Goal: Task Accomplishment & Management: Complete application form

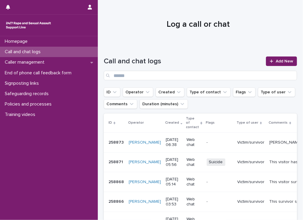
click at [24, 51] on p "Call and chat logs" at bounding box center [23, 52] width 43 height 6
click at [276, 61] on span "Add New" at bounding box center [285, 61] width 18 height 4
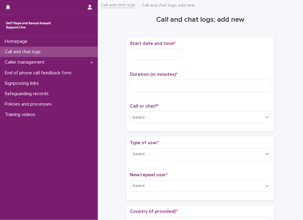
click at [157, 54] on input "text" at bounding box center [156, 54] width 53 height 11
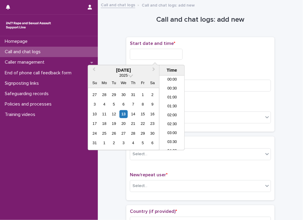
scroll to position [353, 0]
click at [168, 127] on li "22:30" at bounding box center [172, 127] width 25 height 9
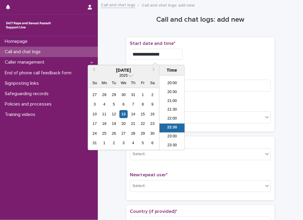
drag, startPoint x: 161, startPoint y: 52, endPoint x: 155, endPoint y: 52, distance: 6.5
click at [155, 52] on input "**********" at bounding box center [156, 54] width 53 height 11
type input "**********"
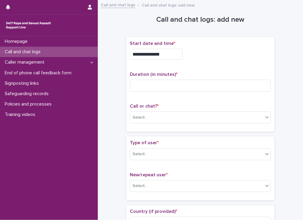
click at [196, 54] on div "**********" at bounding box center [200, 54] width 141 height 11
click at [182, 85] on input at bounding box center [200, 86] width 141 height 12
type input "*"
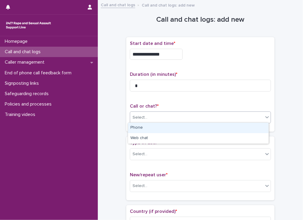
click at [169, 114] on div "Select..." at bounding box center [196, 117] width 133 height 10
click at [150, 128] on div "Phone" at bounding box center [198, 128] width 141 height 10
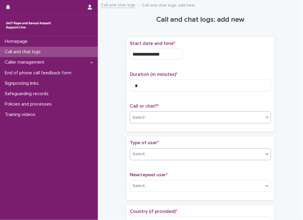
click at [145, 150] on div "Select..." at bounding box center [196, 154] width 133 height 10
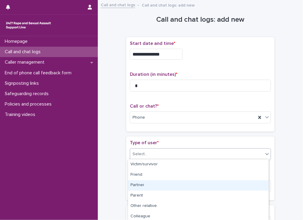
scroll to position [95, 0]
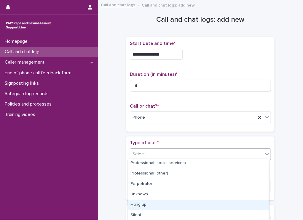
click at [138, 201] on div "Hung up" at bounding box center [198, 204] width 141 height 10
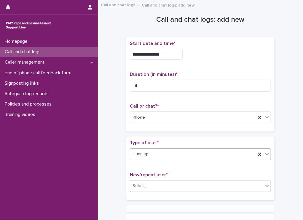
click at [141, 185] on div "Select..." at bounding box center [140, 185] width 15 height 6
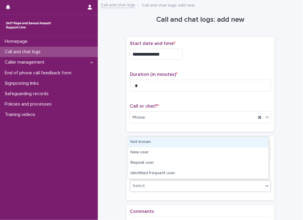
click at [139, 142] on div "Not known" at bounding box center [198, 142] width 141 height 10
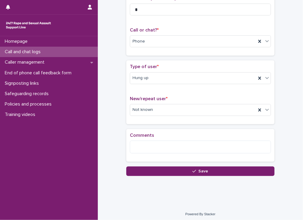
scroll to position [77, 0]
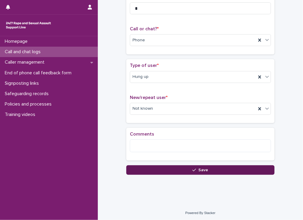
click at [160, 168] on button "Save" at bounding box center [200, 169] width 148 height 9
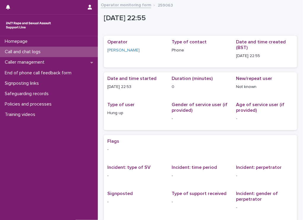
click at [74, 54] on div "Call and chat logs" at bounding box center [49, 52] width 98 height 10
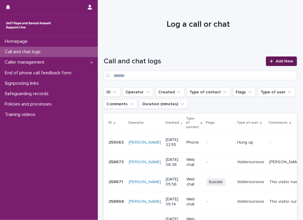
click at [276, 61] on span "Add New" at bounding box center [285, 61] width 18 height 4
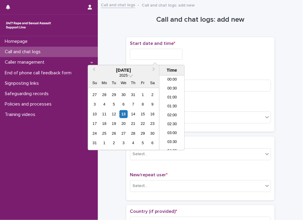
click at [156, 56] on input "text" at bounding box center [156, 54] width 53 height 11
drag, startPoint x: 171, startPoint y: 126, endPoint x: 166, endPoint y: 77, distance: 49.5
click at [171, 125] on li "22:30" at bounding box center [172, 127] width 25 height 9
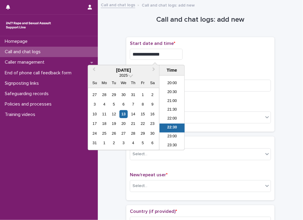
drag, startPoint x: 161, startPoint y: 53, endPoint x: 156, endPoint y: 53, distance: 5.6
click at [156, 53] on input "**********" at bounding box center [156, 54] width 53 height 11
type input "**********"
click at [211, 40] on div "**********" at bounding box center [200, 84] width 148 height 95
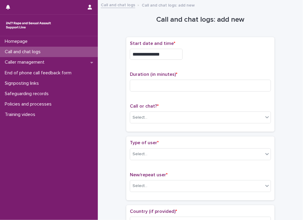
click at [139, 124] on div "Call or chat? * Select..." at bounding box center [200, 115] width 141 height 25
click at [138, 114] on div "Select..." at bounding box center [140, 117] width 15 height 6
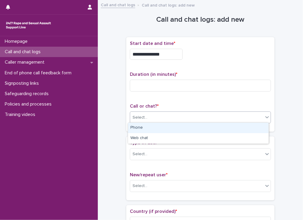
click at [136, 126] on div "Phone" at bounding box center [198, 128] width 141 height 10
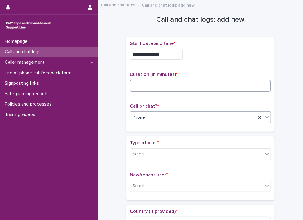
click at [147, 82] on input at bounding box center [200, 86] width 141 height 12
type input "**"
click at [155, 151] on div "Select..." at bounding box center [196, 154] width 133 height 10
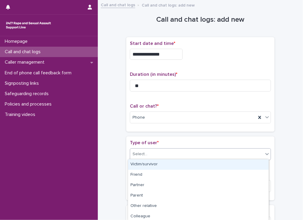
click at [153, 166] on div "Victim/survivor" at bounding box center [198, 164] width 141 height 10
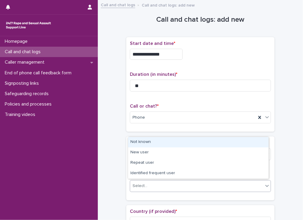
click at [151, 180] on div "Select..." at bounding box center [200, 186] width 141 height 12
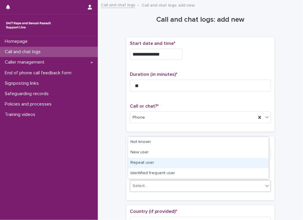
click at [140, 161] on div "Repeat user" at bounding box center [198, 163] width 141 height 10
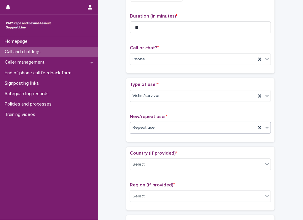
scroll to position [59, 0]
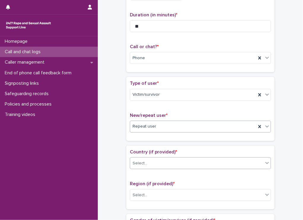
click at [147, 160] on div "Select..." at bounding box center [196, 163] width 133 height 10
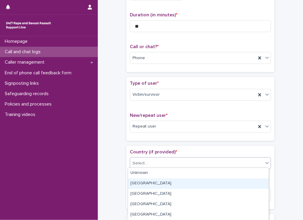
scroll to position [10, 0]
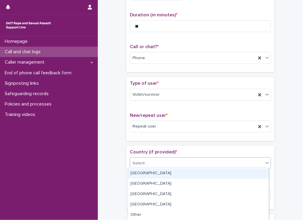
click at [138, 174] on div "England" at bounding box center [198, 173] width 141 height 10
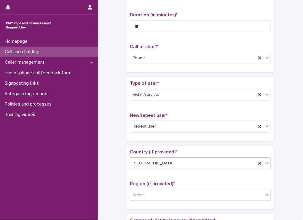
click at [148, 192] on div at bounding box center [148, 195] width 1 height 6
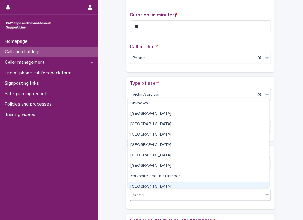
click at [140, 182] on div "East Midlands" at bounding box center [198, 186] width 141 height 10
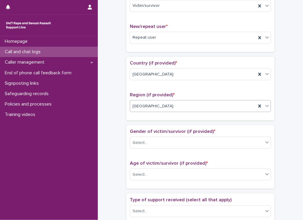
scroll to position [148, 0]
click at [153, 141] on div "Select..." at bounding box center [196, 142] width 133 height 10
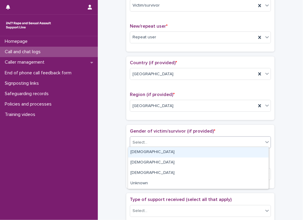
click at [153, 150] on div "Female" at bounding box center [198, 152] width 141 height 10
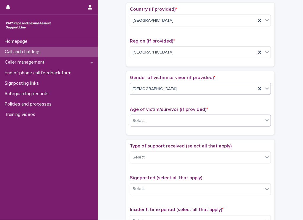
scroll to position [208, 0]
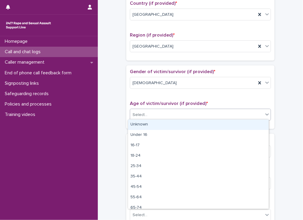
click at [160, 110] on div "Select..." at bounding box center [196, 115] width 133 height 10
click at [150, 124] on div "Unknown" at bounding box center [198, 124] width 141 height 10
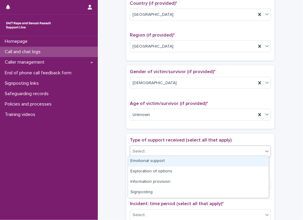
click at [163, 150] on div "Select..." at bounding box center [196, 151] width 133 height 10
click at [143, 158] on div "Emotional support" at bounding box center [198, 161] width 141 height 10
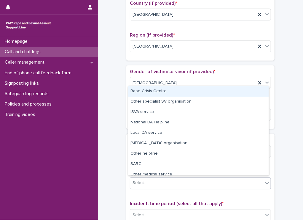
click at [143, 180] on div "Select..." at bounding box center [140, 183] width 15 height 6
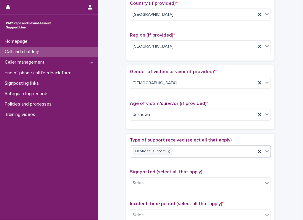
drag, startPoint x: 285, startPoint y: 155, endPoint x: 242, endPoint y: 155, distance: 43.3
click at [285, 155] on div "**********" at bounding box center [200, 99] width 193 height 607
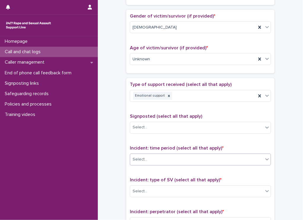
scroll to position [267, 0]
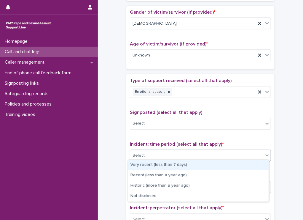
click at [144, 154] on div "Select..." at bounding box center [140, 155] width 15 height 6
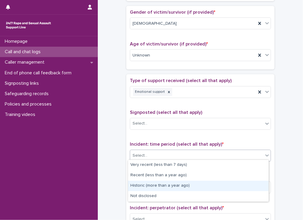
click at [143, 183] on div "Historic (more than a year ago)" at bounding box center [198, 185] width 141 height 10
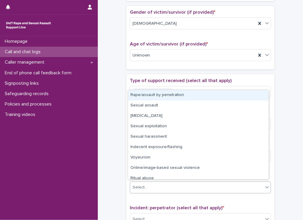
click at [143, 188] on div "Select..." at bounding box center [140, 187] width 15 height 6
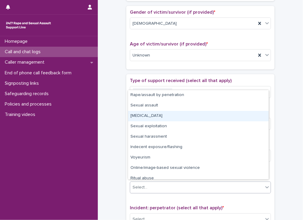
click at [137, 117] on div "Child sexual abuse" at bounding box center [198, 116] width 141 height 10
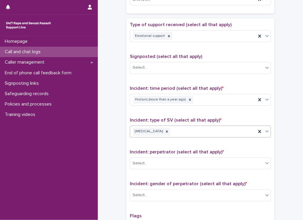
scroll to position [326, 0]
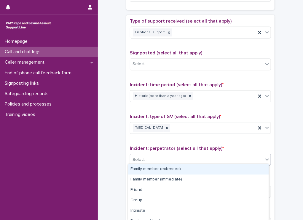
click at [170, 158] on div "Select..." at bounding box center [196, 160] width 133 height 10
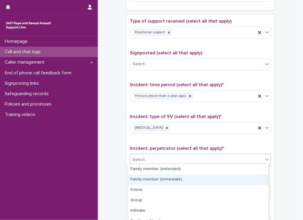
click at [155, 178] on div "Family member (immediate)" at bounding box center [198, 179] width 141 height 10
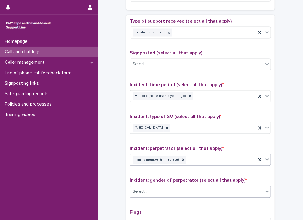
click at [148, 188] on div at bounding box center [148, 191] width 1 height 6
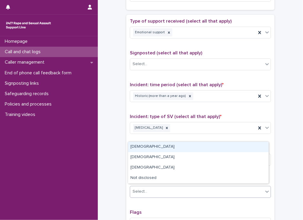
click at [135, 147] on div "Male" at bounding box center [198, 147] width 141 height 10
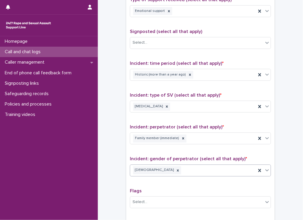
scroll to position [435, 0]
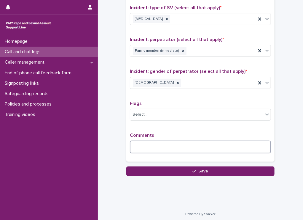
click at [151, 149] on textarea at bounding box center [200, 146] width 141 height 13
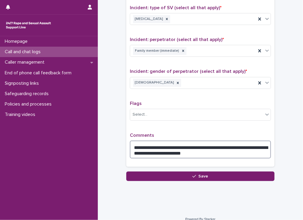
click at [174, 143] on textarea "**********" at bounding box center [200, 149] width 141 height 18
click at [218, 149] on textarea "**********" at bounding box center [200, 149] width 141 height 18
click at [176, 143] on textarea "**********" at bounding box center [200, 149] width 141 height 18
drag, startPoint x: 255, startPoint y: 148, endPoint x: 240, endPoint y: 147, distance: 14.9
click at [240, 147] on textarea "**********" at bounding box center [200, 149] width 141 height 18
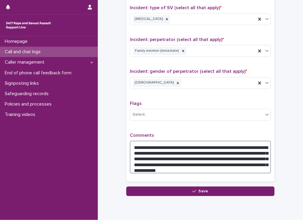
drag, startPoint x: 190, startPoint y: 166, endPoint x: 121, endPoint y: 133, distance: 76.5
type textarea "**********"
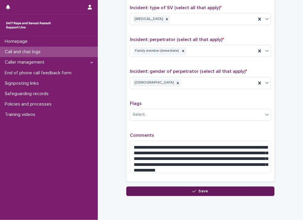
click at [173, 187] on button "Save" at bounding box center [200, 190] width 148 height 9
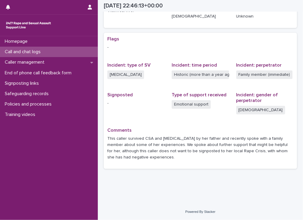
scroll to position [102, 0]
click at [25, 53] on p "Call and chat logs" at bounding box center [23, 52] width 43 height 6
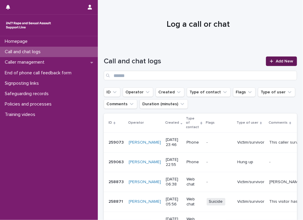
click at [274, 58] on link "Add New" at bounding box center [281, 60] width 31 height 9
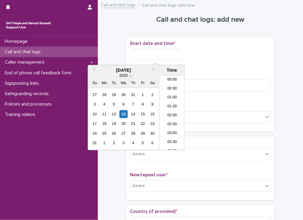
click at [161, 52] on input "text" at bounding box center [156, 54] width 53 height 11
click at [170, 143] on li "23:30" at bounding box center [172, 145] width 25 height 9
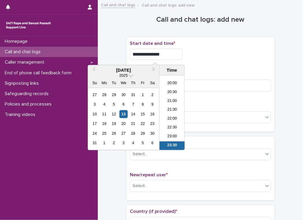
drag, startPoint x: 157, startPoint y: 55, endPoint x: 172, endPoint y: 58, distance: 15.9
click at [172, 57] on input "**********" at bounding box center [156, 54] width 53 height 11
type input "**********"
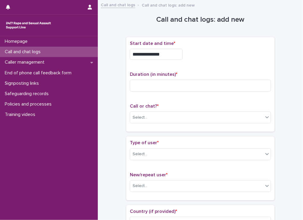
click at [217, 69] on div "**********" at bounding box center [200, 85] width 141 height 88
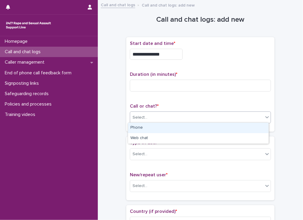
click at [167, 113] on div "Select..." at bounding box center [196, 117] width 133 height 10
click at [136, 130] on div "Phone" at bounding box center [198, 128] width 141 height 10
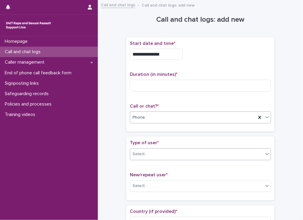
click at [172, 151] on div "Select..." at bounding box center [196, 154] width 133 height 10
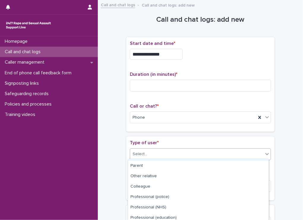
scroll to position [0, 0]
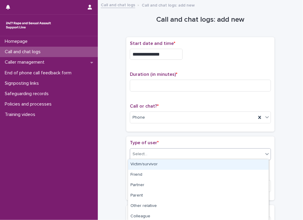
click at [172, 164] on div "Victim/survivor" at bounding box center [198, 164] width 141 height 10
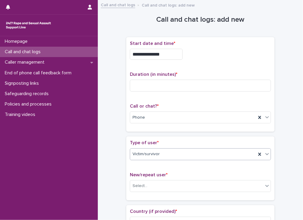
click at [184, 177] on div "New/repeat user * Select..." at bounding box center [200, 184] width 141 height 25
click at [176, 185] on div "Select..." at bounding box center [196, 186] width 133 height 10
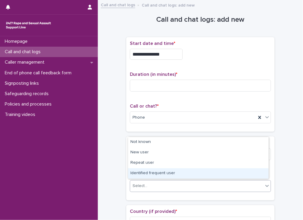
click at [172, 176] on div "Identified frequent user" at bounding box center [198, 173] width 141 height 10
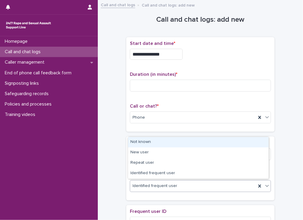
click at [149, 188] on div "Identified frequent user" at bounding box center [193, 186] width 126 height 10
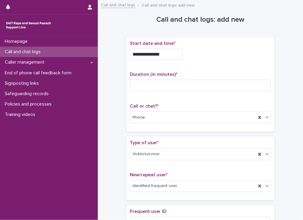
click at [94, 134] on div "Homepage Call and chat logs Caller management End of phone call feedback form S…" at bounding box center [49, 127] width 98 height 183
click at [159, 83] on input at bounding box center [200, 86] width 141 height 12
type input "**"
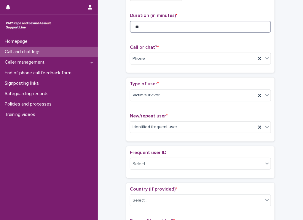
scroll to position [59, 0]
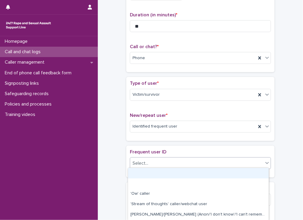
click at [151, 166] on div "Select..." at bounding box center [196, 163] width 133 height 10
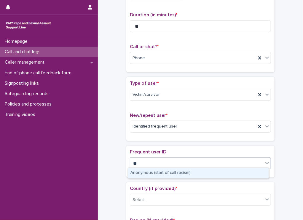
type input "*"
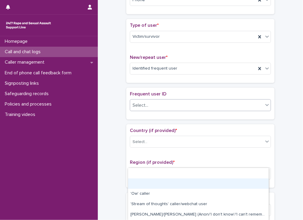
scroll to position [119, 0]
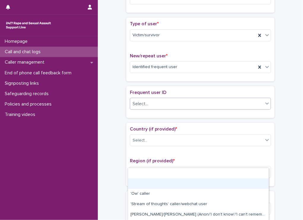
click at [268, 104] on icon at bounding box center [267, 103] width 6 height 6
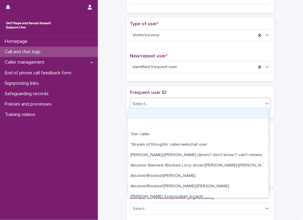
click at [251, 105] on div "Select..." at bounding box center [196, 104] width 133 height 10
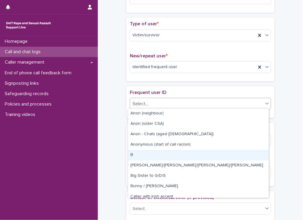
scroll to position [178, 0]
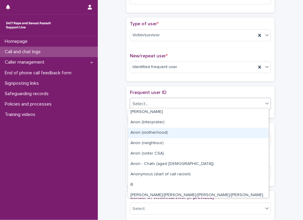
click at [166, 136] on div "Anon (motherhood)" at bounding box center [198, 133] width 141 height 10
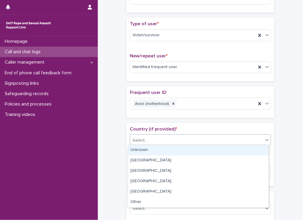
click at [171, 139] on div "Select..." at bounding box center [196, 140] width 133 height 10
click at [152, 153] on div "Unknown" at bounding box center [198, 150] width 141 height 10
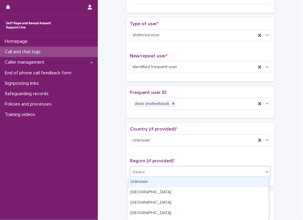
click at [146, 174] on div "Select..." at bounding box center [196, 172] width 133 height 10
click at [145, 177] on div "Unknown" at bounding box center [198, 182] width 141 height 10
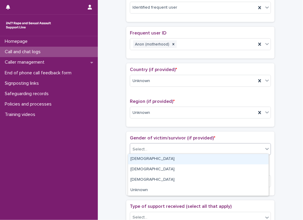
click at [146, 148] on div "Select..." at bounding box center [196, 149] width 133 height 10
click at [141, 156] on div "Female" at bounding box center [198, 159] width 141 height 10
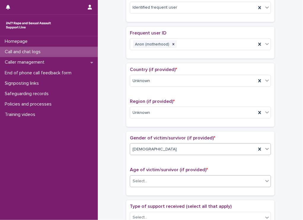
click at [139, 178] on div "Select..." at bounding box center [140, 181] width 15 height 6
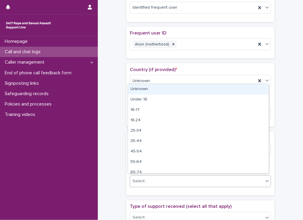
click at [151, 93] on div "Unknown" at bounding box center [198, 89] width 141 height 10
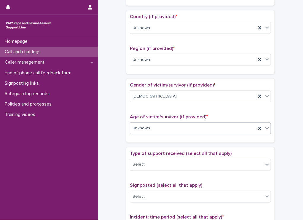
scroll to position [267, 0]
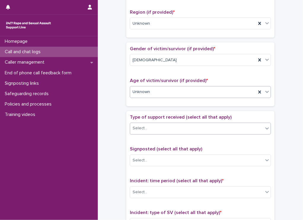
click at [146, 130] on div "Select..." at bounding box center [196, 128] width 133 height 10
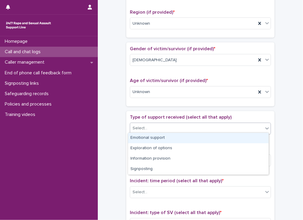
click at [145, 139] on div "Emotional support" at bounding box center [198, 138] width 141 height 10
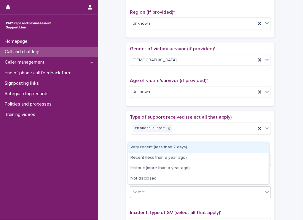
click at [141, 193] on div "Select..." at bounding box center [196, 192] width 133 height 10
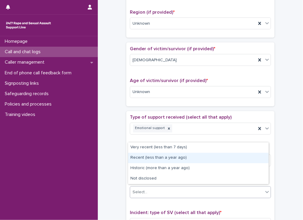
click at [150, 160] on div "Recent (less than a year ago)" at bounding box center [198, 157] width 141 height 10
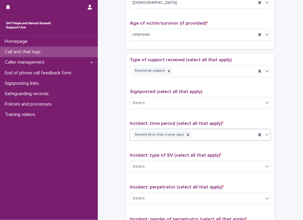
scroll to position [326, 0]
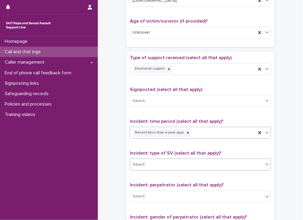
click at [145, 164] on div "Select..." at bounding box center [196, 165] width 133 height 10
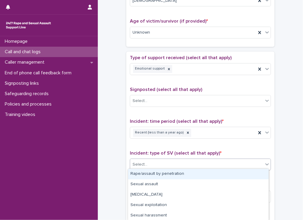
click at [144, 172] on div "Rape/assault by penetration" at bounding box center [198, 173] width 141 height 10
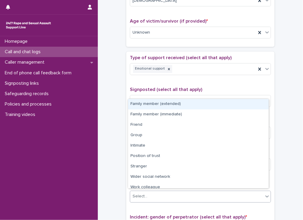
click at [144, 196] on div "Select..." at bounding box center [140, 196] width 15 height 6
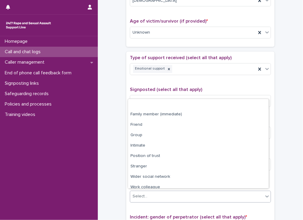
scroll to position [25, 0]
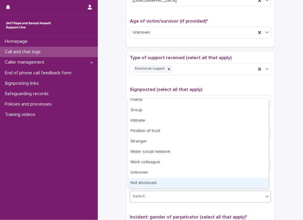
click at [147, 181] on div "Not disclosed" at bounding box center [198, 183] width 141 height 10
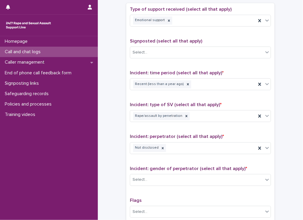
scroll to position [386, 0]
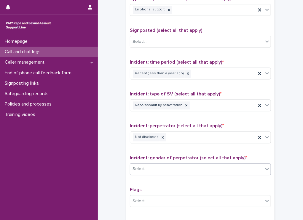
click at [153, 171] on div "Select..." at bounding box center [196, 169] width 133 height 10
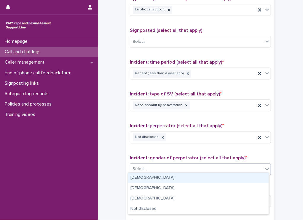
click at [152, 176] on div "Male" at bounding box center [198, 177] width 141 height 10
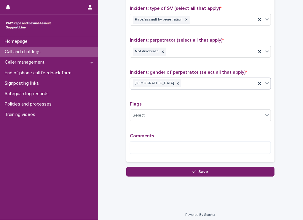
scroll to position [471, 0]
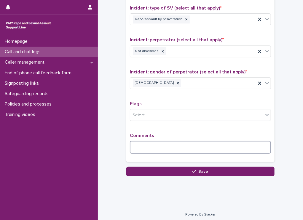
click at [147, 148] on textarea at bounding box center [200, 147] width 141 height 13
click at [146, 146] on textarea at bounding box center [200, 147] width 141 height 13
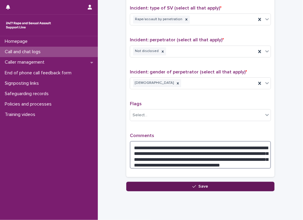
type textarea "**********"
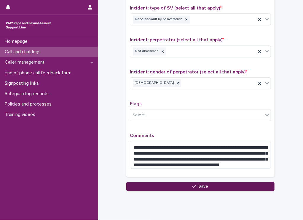
click at [189, 186] on button "Save" at bounding box center [200, 185] width 148 height 9
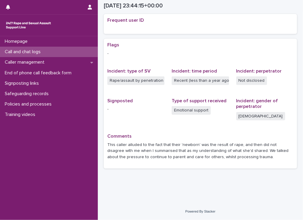
scroll to position [131, 0]
click at [88, 6] on icon "button" at bounding box center [90, 7] width 4 height 5
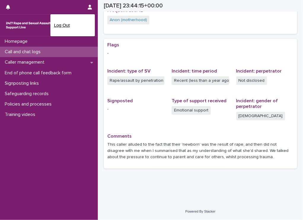
click at [85, 23] on p "Log Out" at bounding box center [72, 25] width 37 height 10
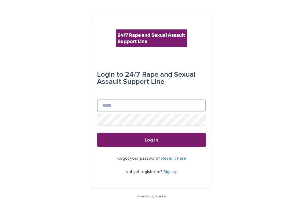
type input "**********"
